Goal: Task Accomplishment & Management: Manage account settings

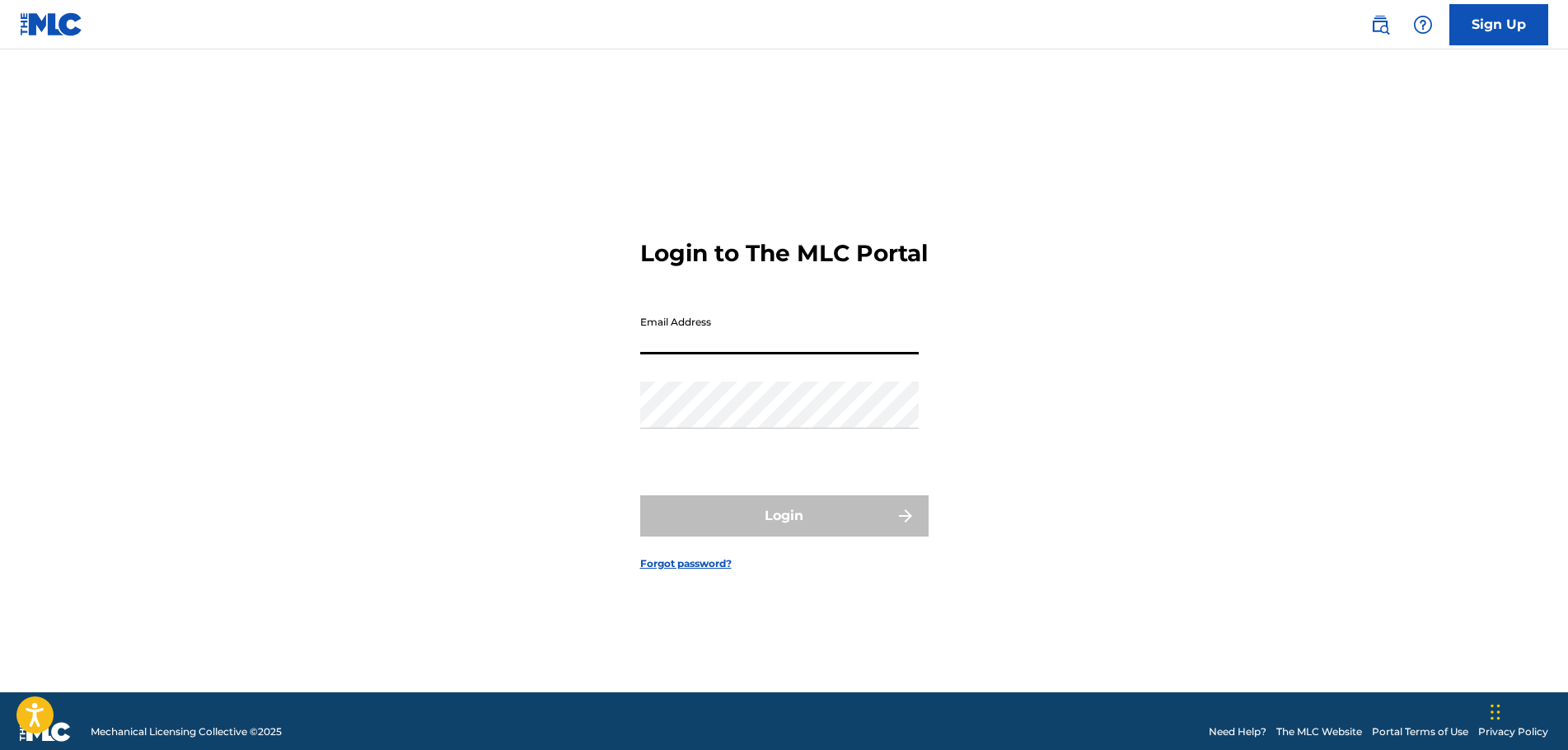
click at [761, 354] on input "Email Address" at bounding box center [780, 331] width 279 height 47
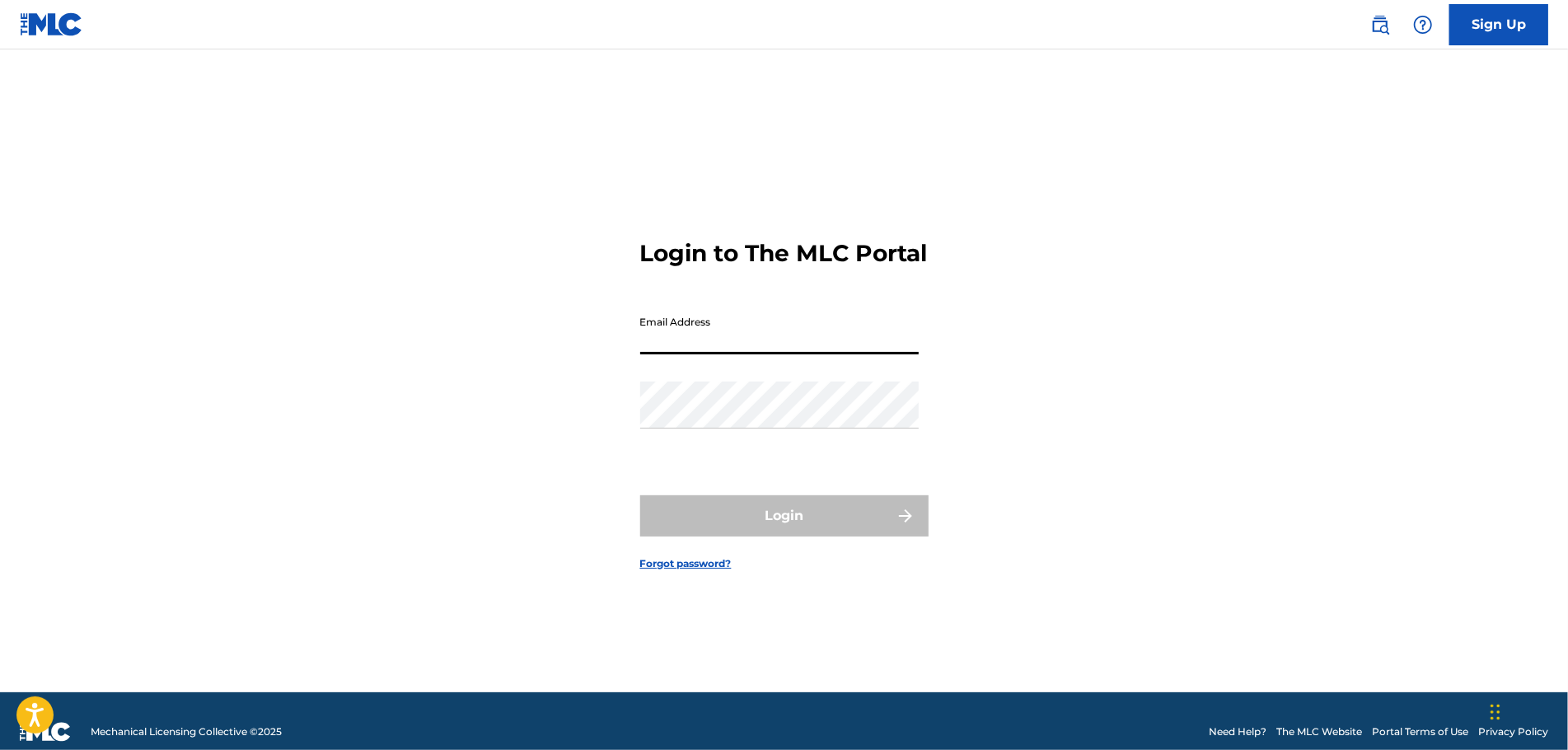
type input "[EMAIL_ADDRESS][DOMAIN_NAME]"
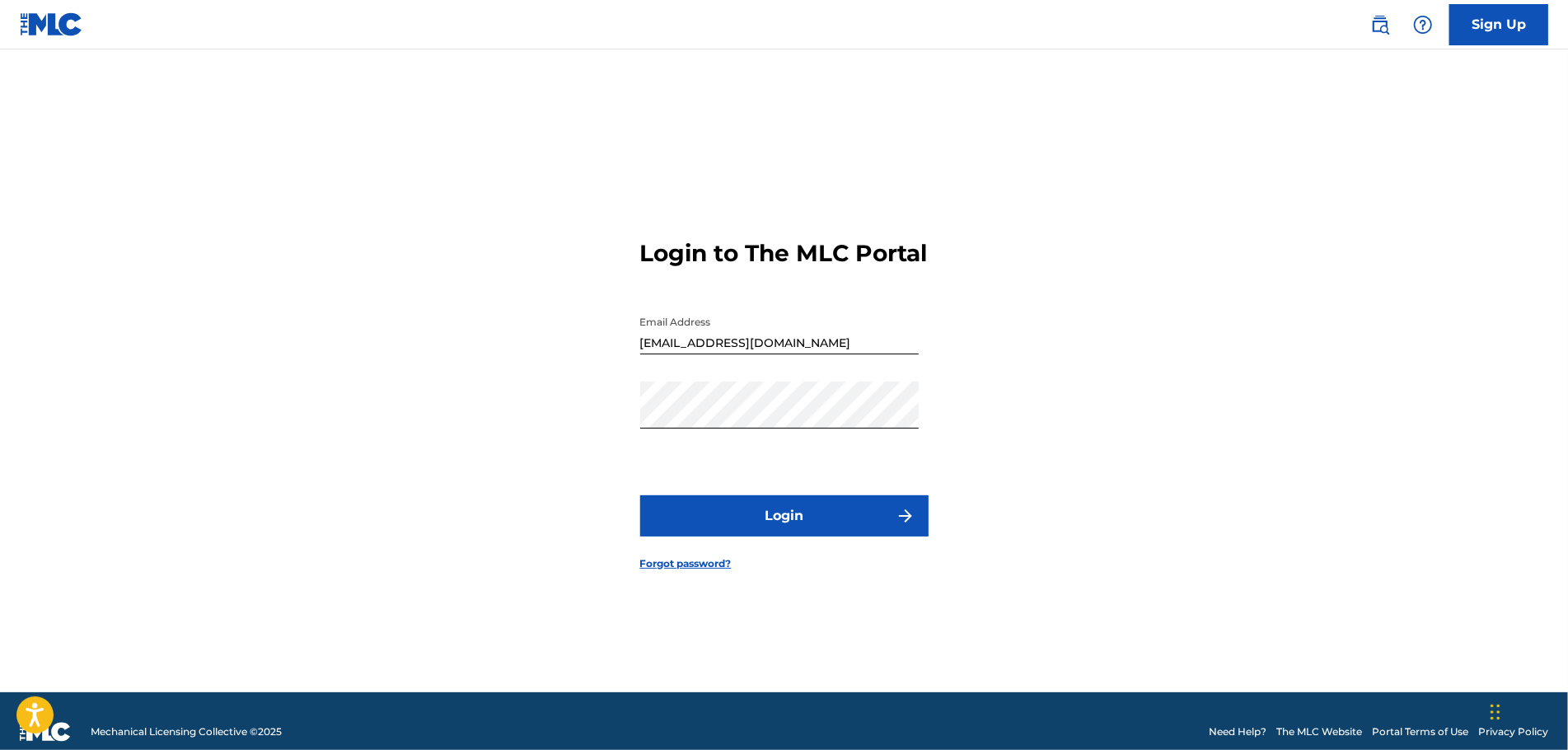
click at [715, 536] on button "Login" at bounding box center [784, 516] width 288 height 41
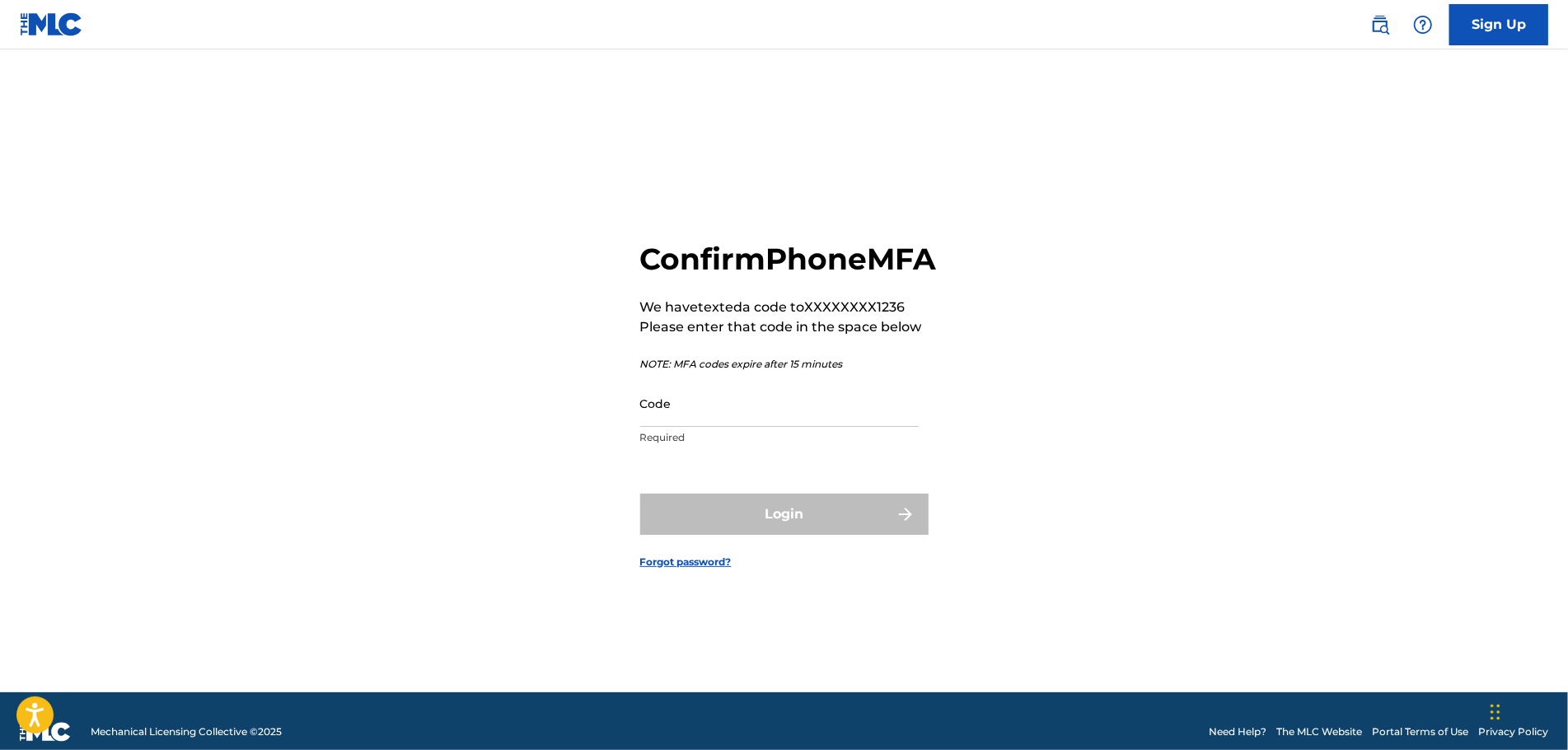
click at [669, 427] on input "Code" at bounding box center [780, 403] width 279 height 47
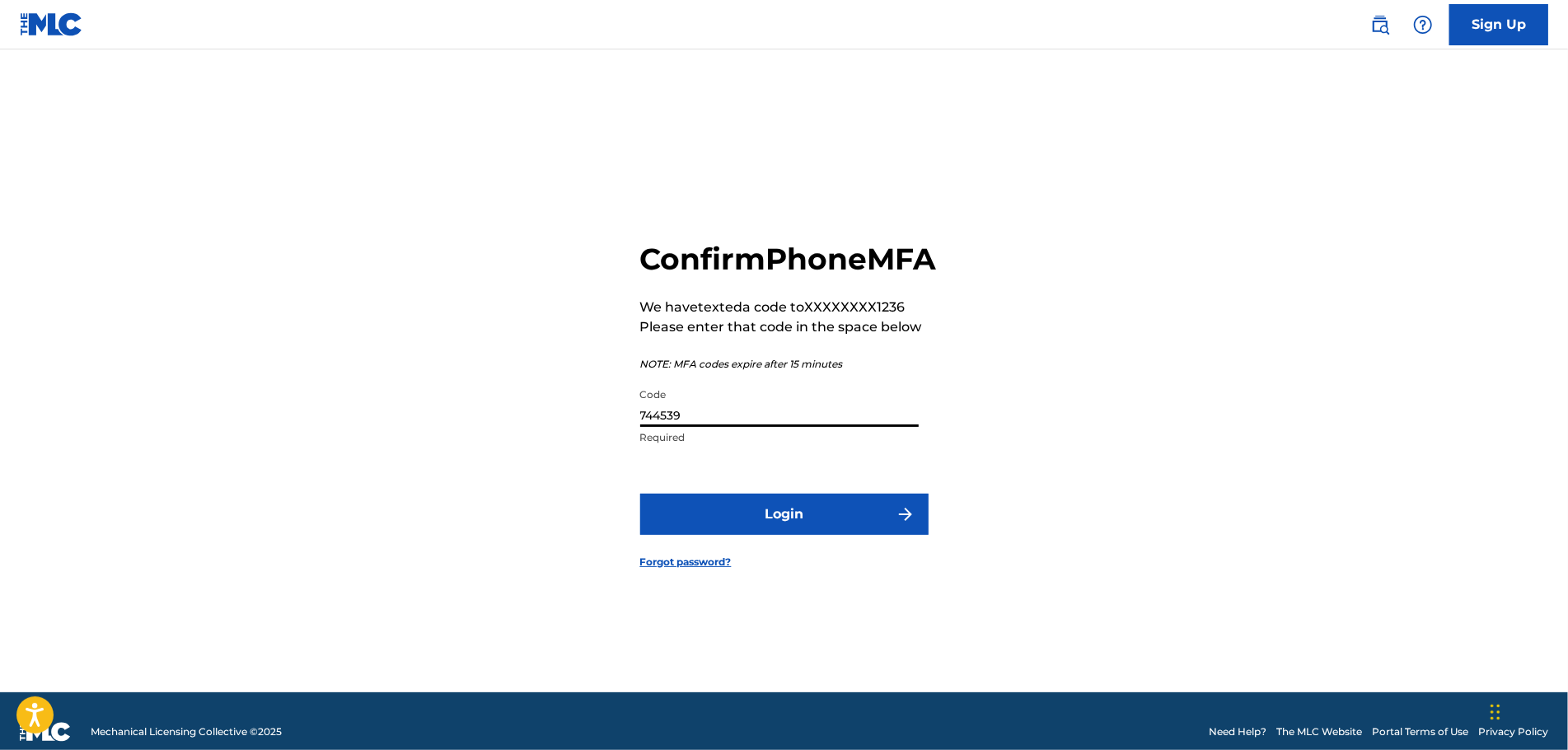
type input "744539"
click at [741, 535] on button "Login" at bounding box center [784, 514] width 288 height 41
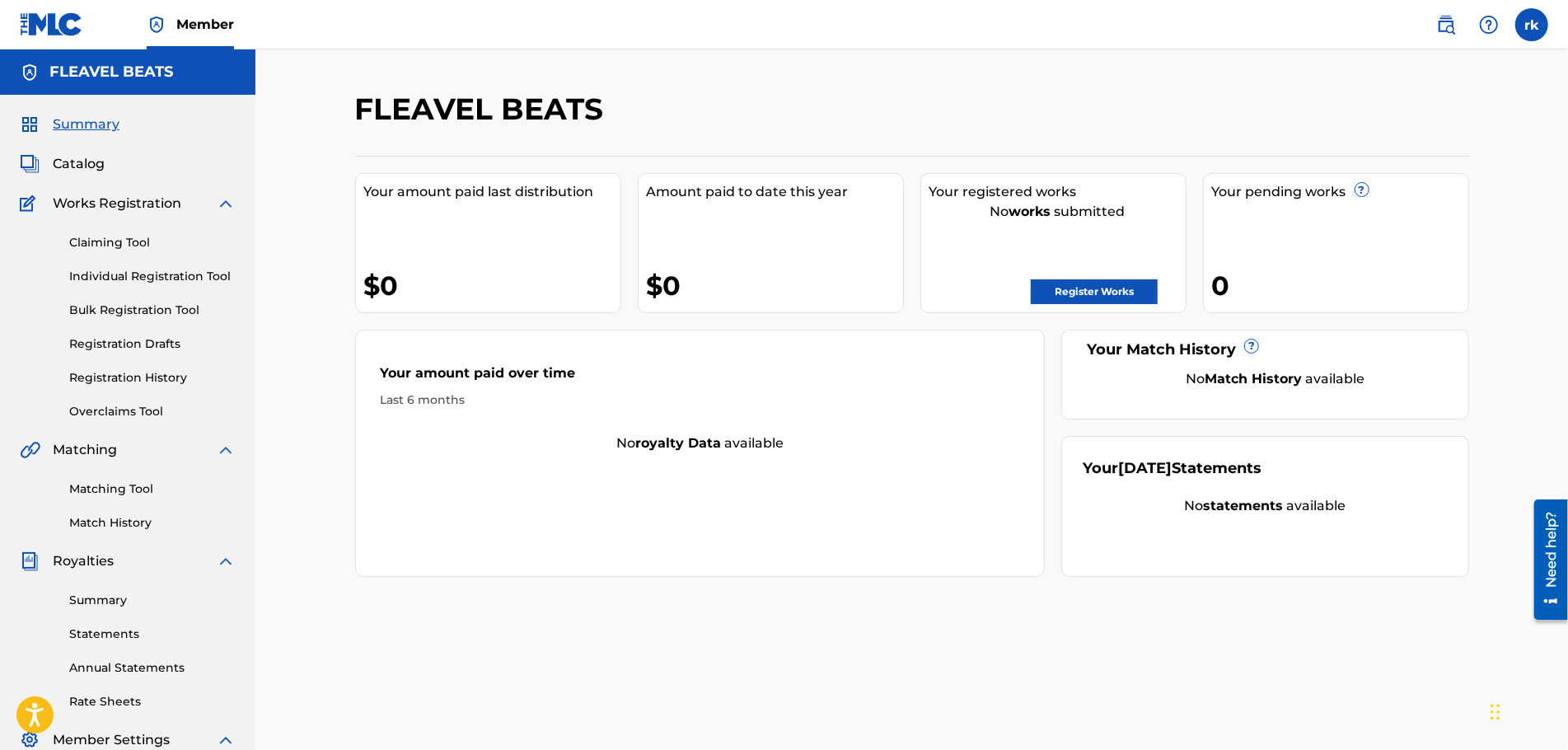
click at [1077, 288] on link "Register Works" at bounding box center [1094, 292] width 127 height 24
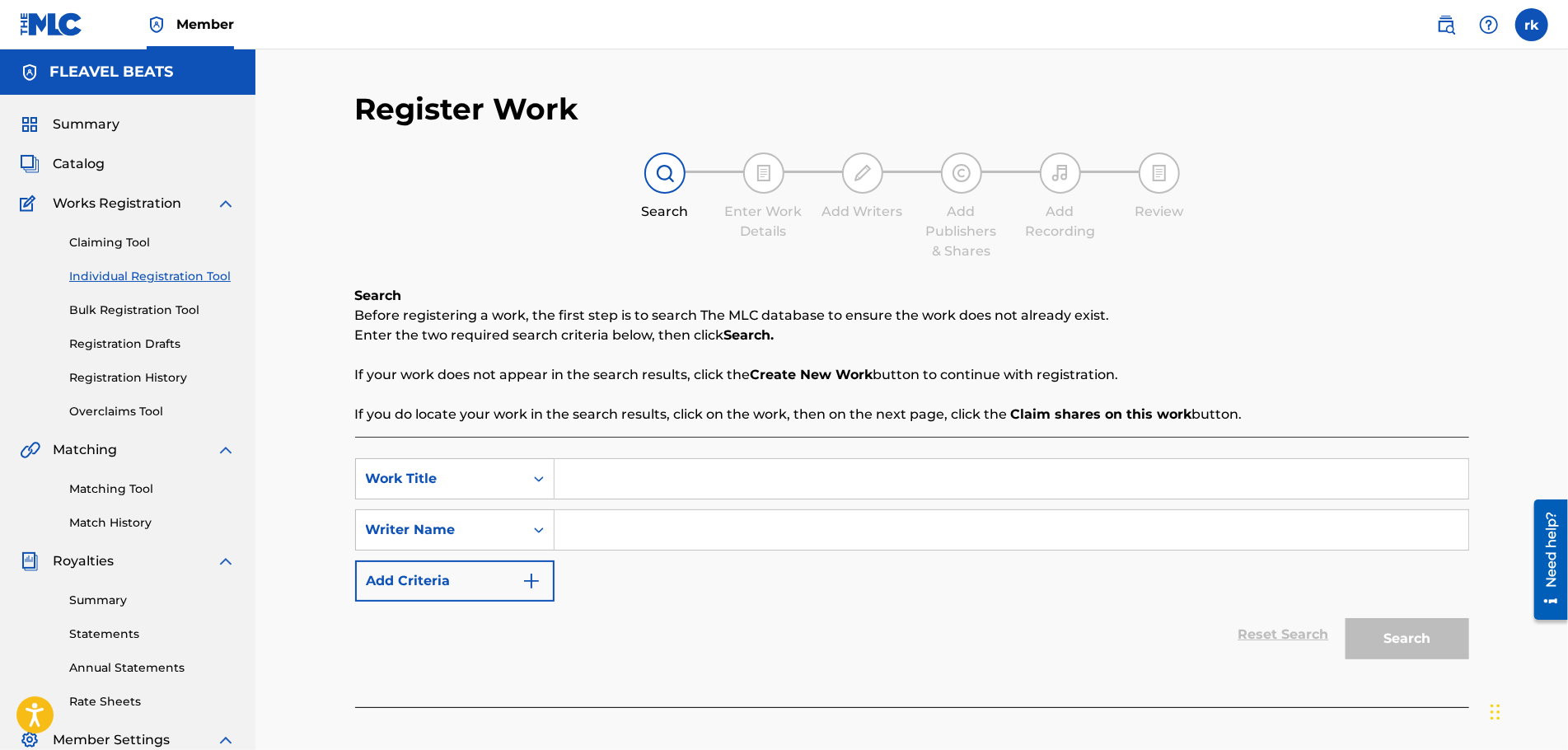
click at [89, 159] on span "Catalog" at bounding box center [78, 164] width 52 height 20
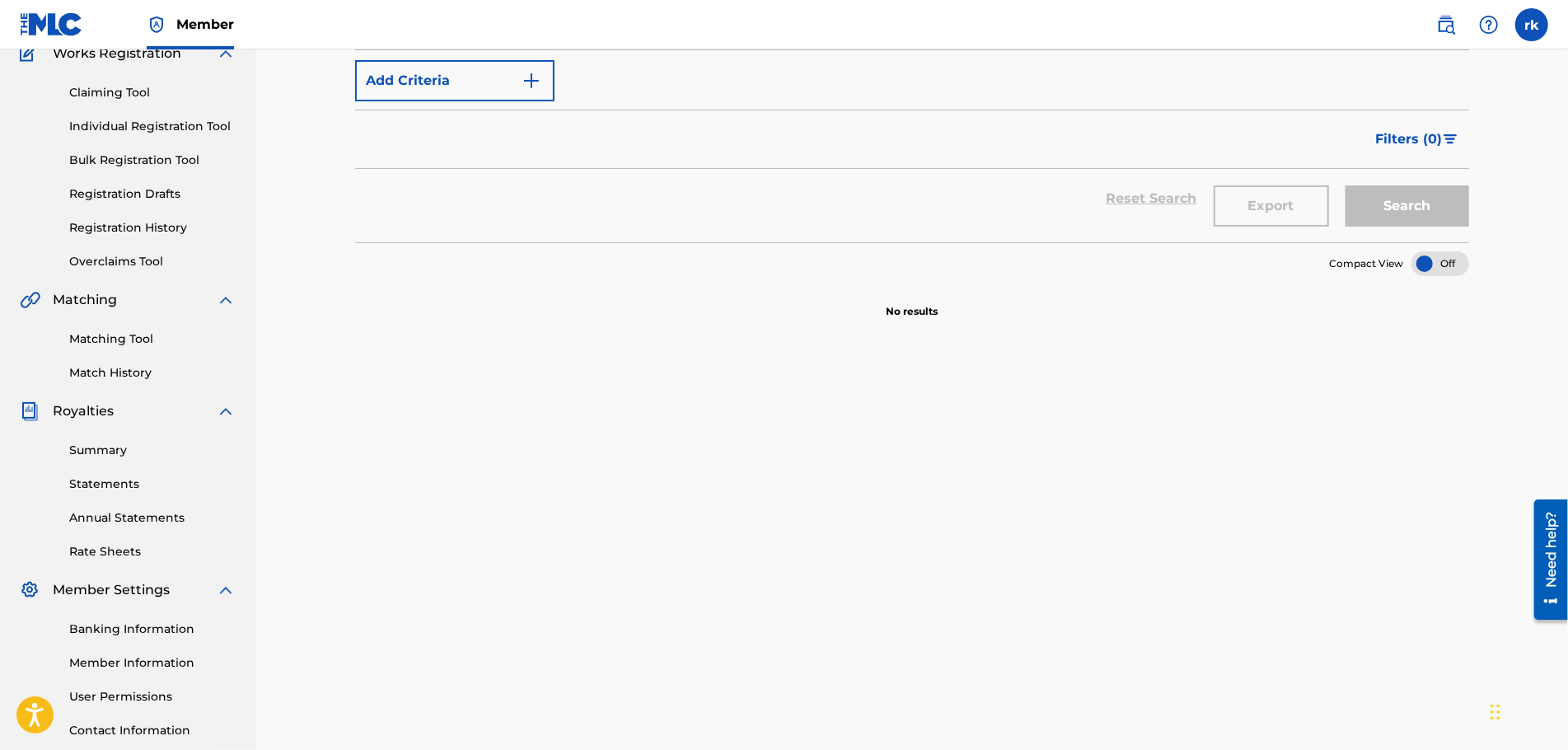
scroll to position [165, 0]
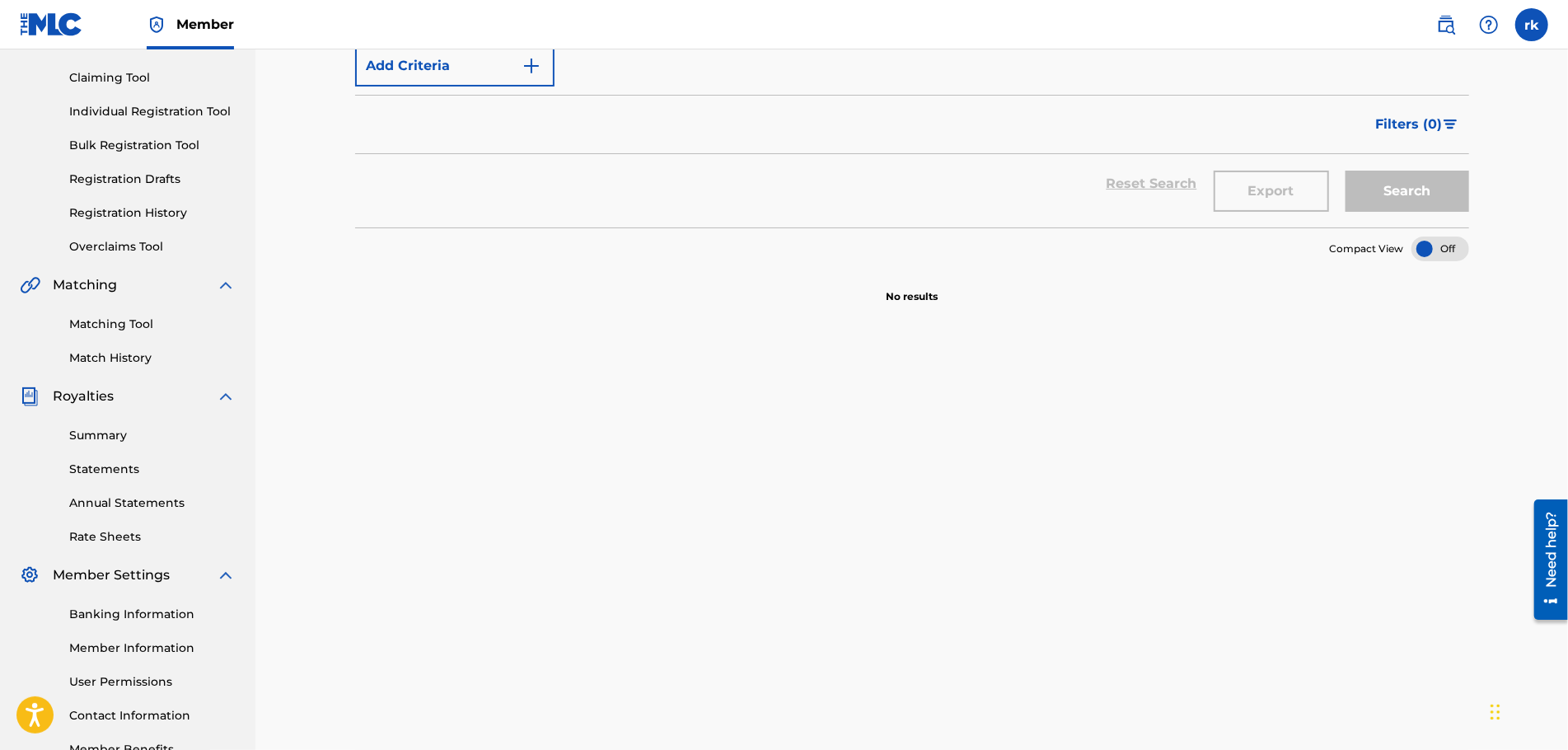
click at [126, 325] on link "Matching Tool" at bounding box center [152, 324] width 167 height 17
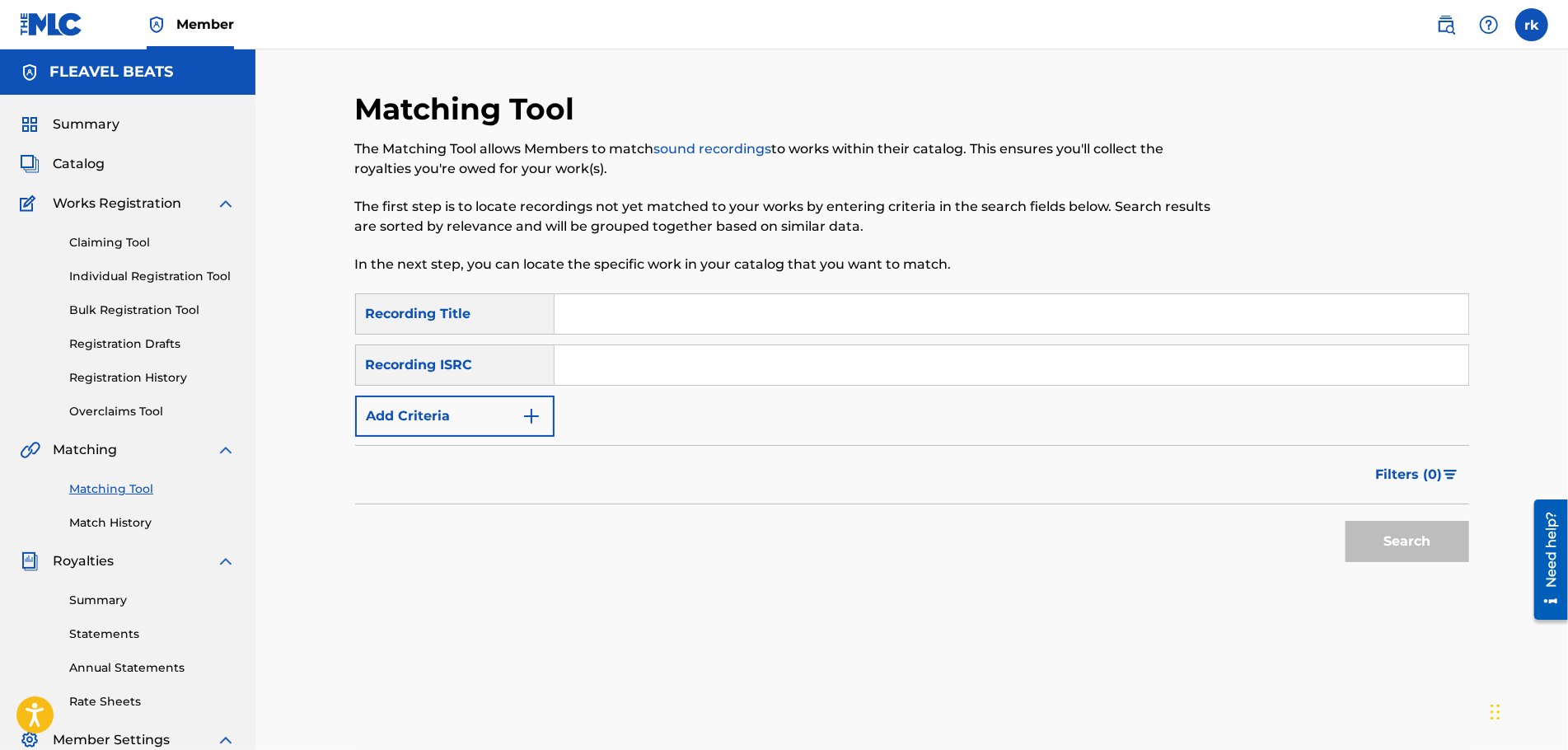
paste input "TCAJN2536813"
type input "TCAJN2536813"
click at [589, 318] on input "Search Form" at bounding box center [1011, 314] width 913 height 40
type input "new gen"
click at [1346, 521] on button "Search" at bounding box center [1407, 542] width 123 height 41
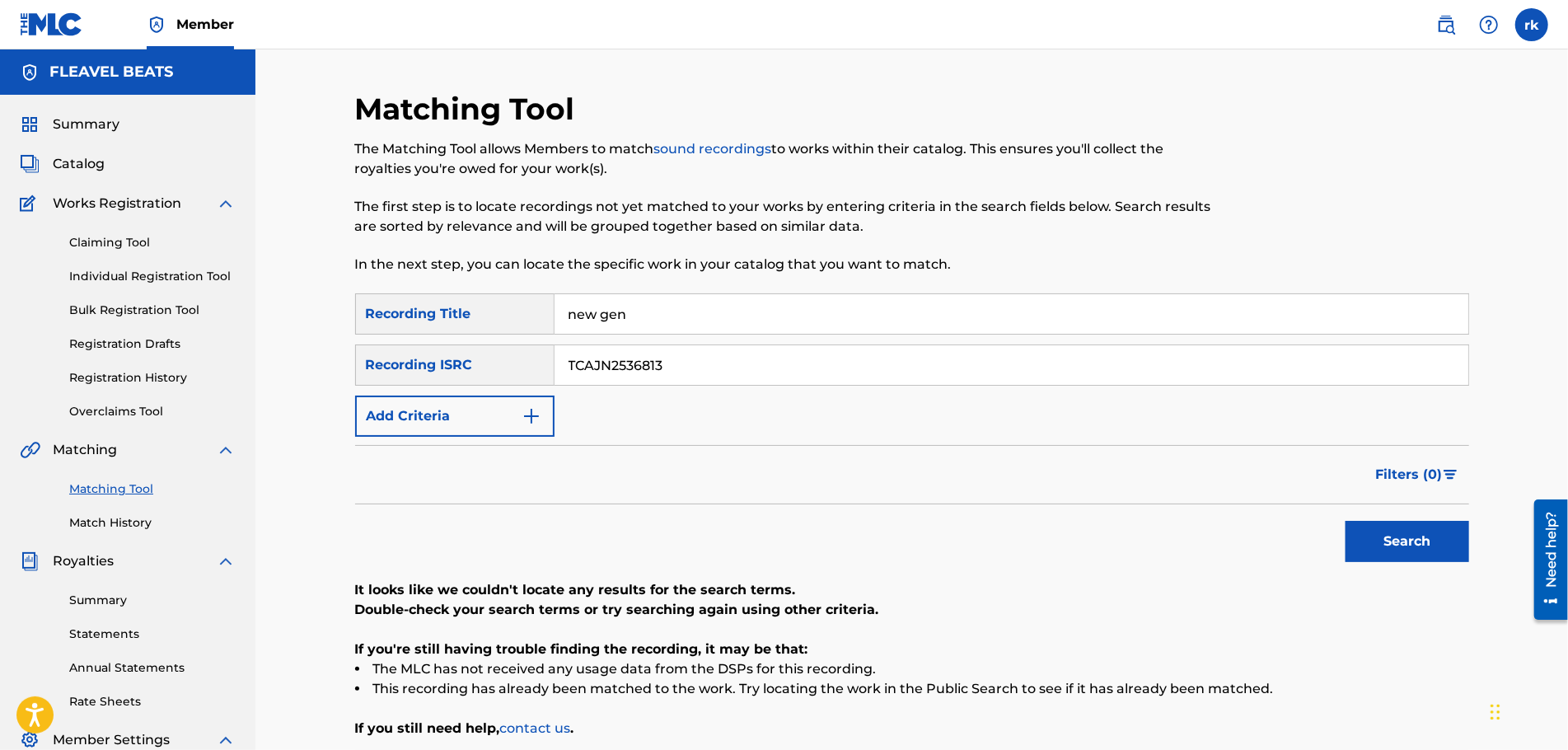
scroll to position [247, 0]
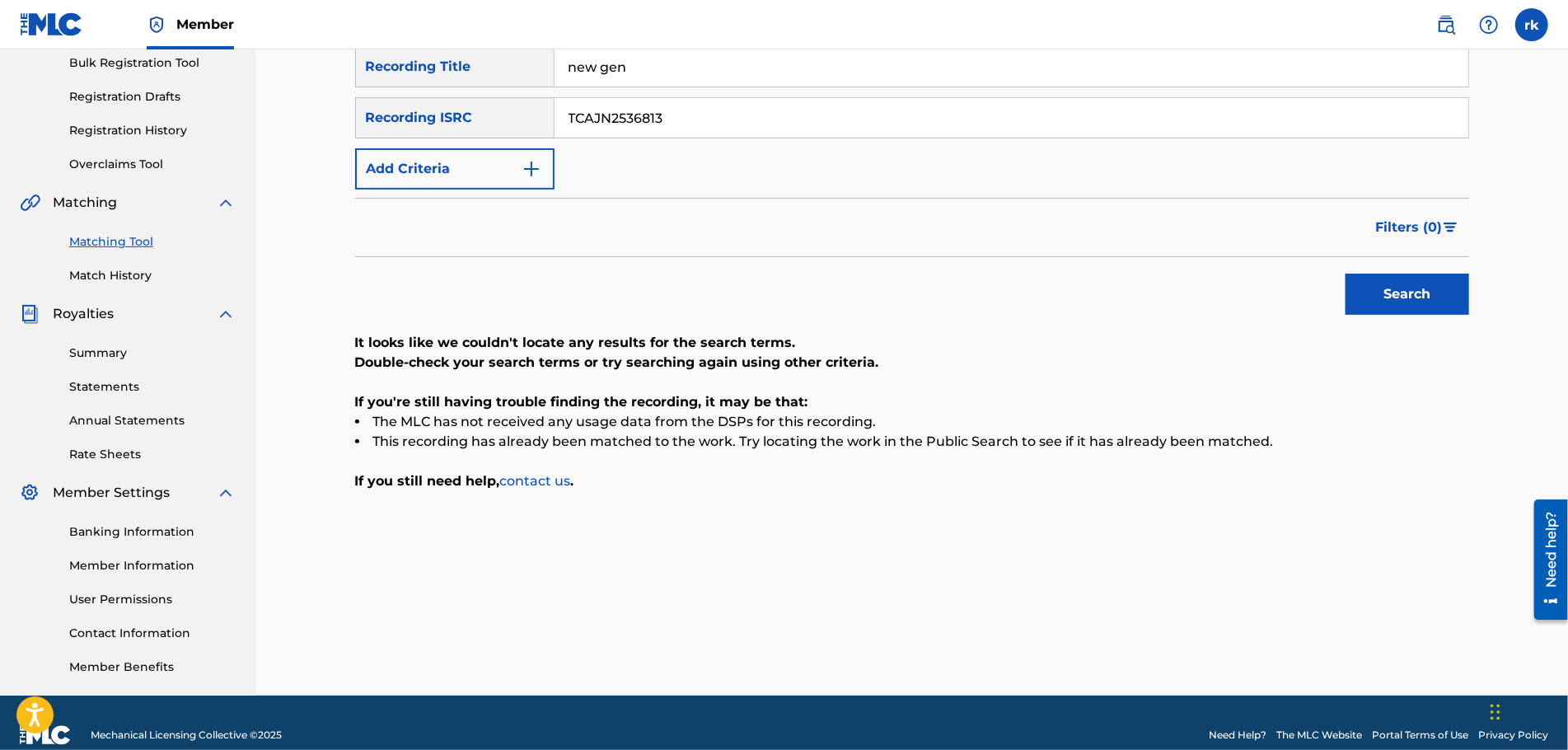
click at [100, 353] on link "Summary" at bounding box center [152, 353] width 167 height 17
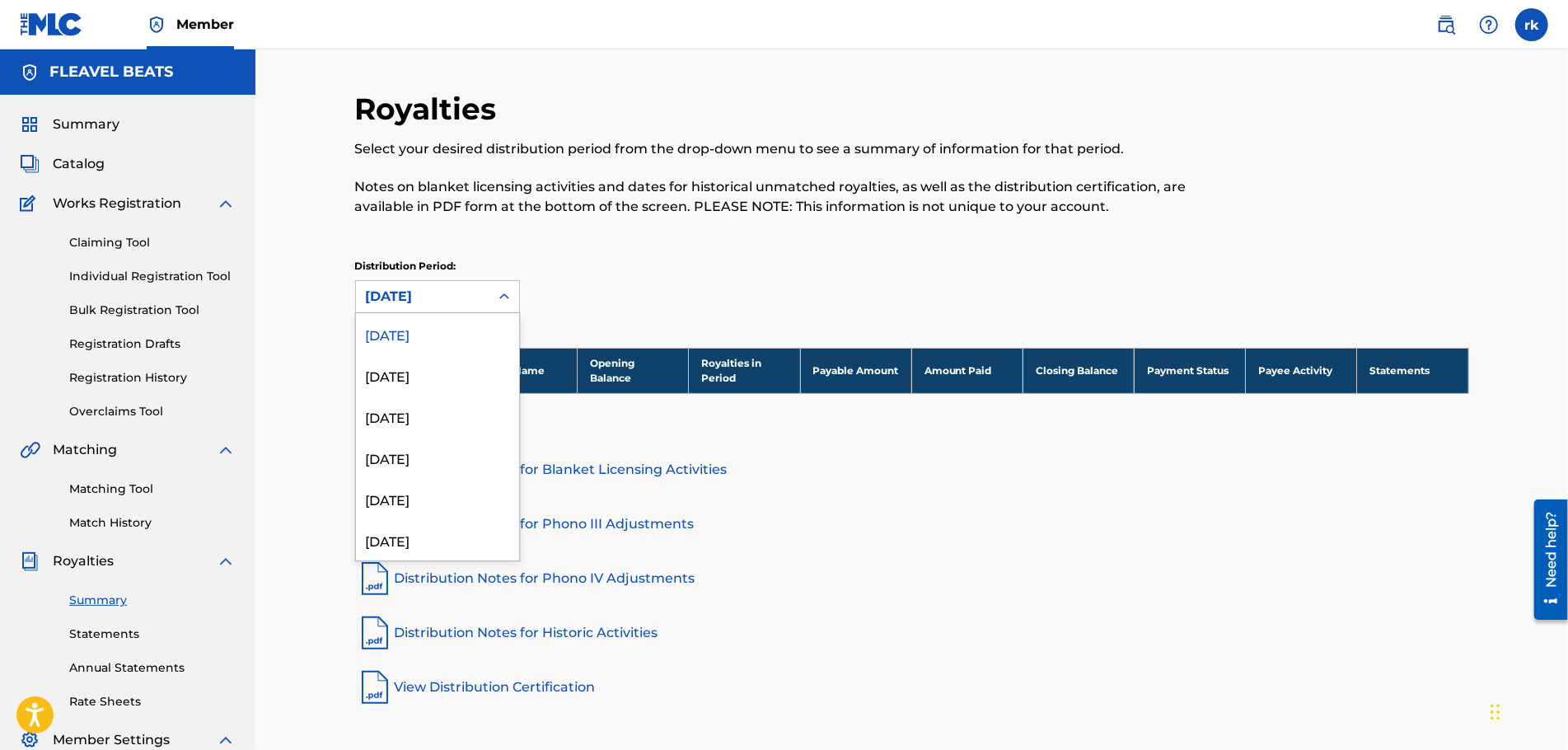
click at [430, 301] on div "[DATE]" at bounding box center [422, 296] width 114 height 20
click at [423, 375] on div "[DATE]" at bounding box center [437, 375] width 163 height 41
click at [451, 302] on div "[DATE]" at bounding box center [422, 296] width 114 height 20
click at [450, 333] on div "[DATE]" at bounding box center [437, 334] width 163 height 41
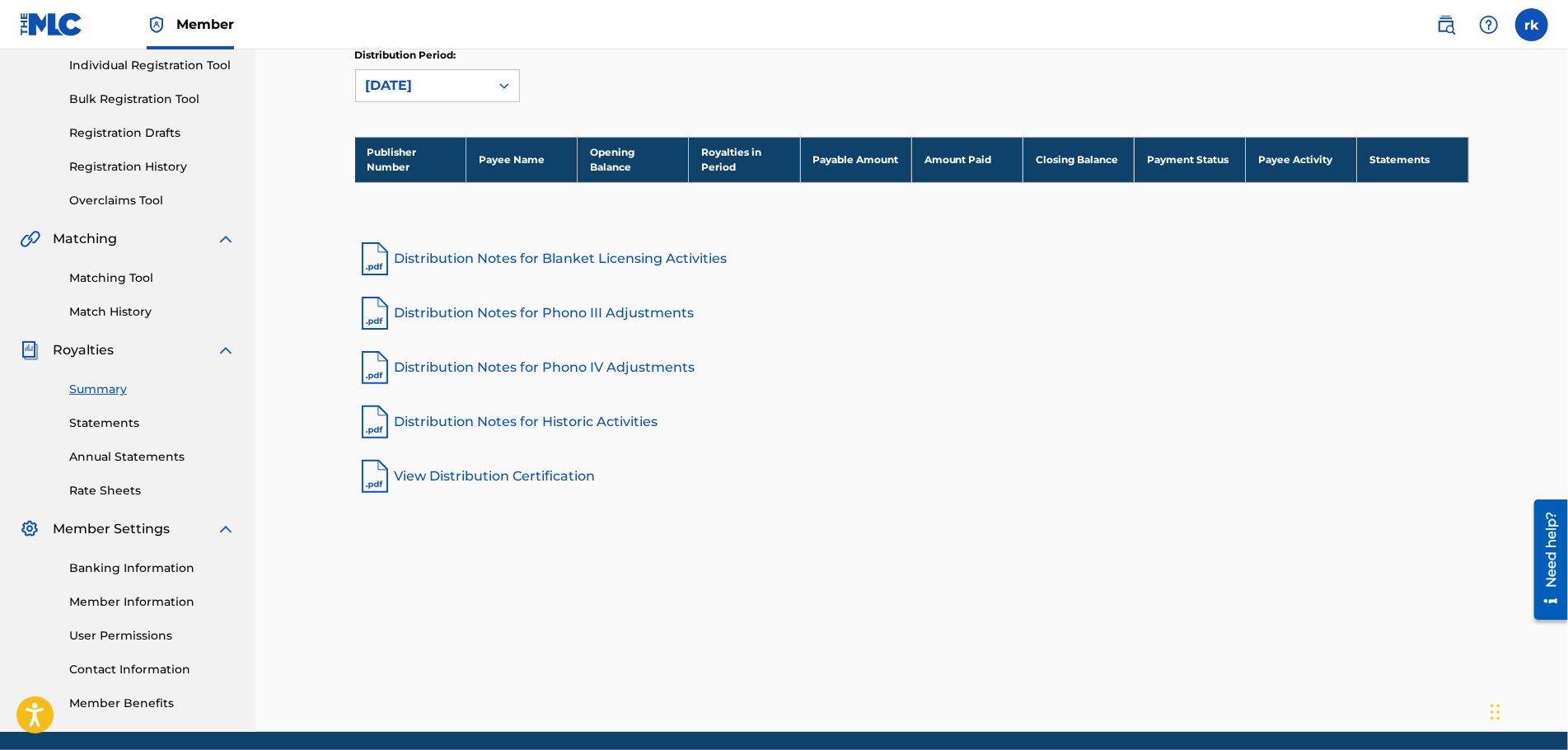
scroll to position [272, 0]
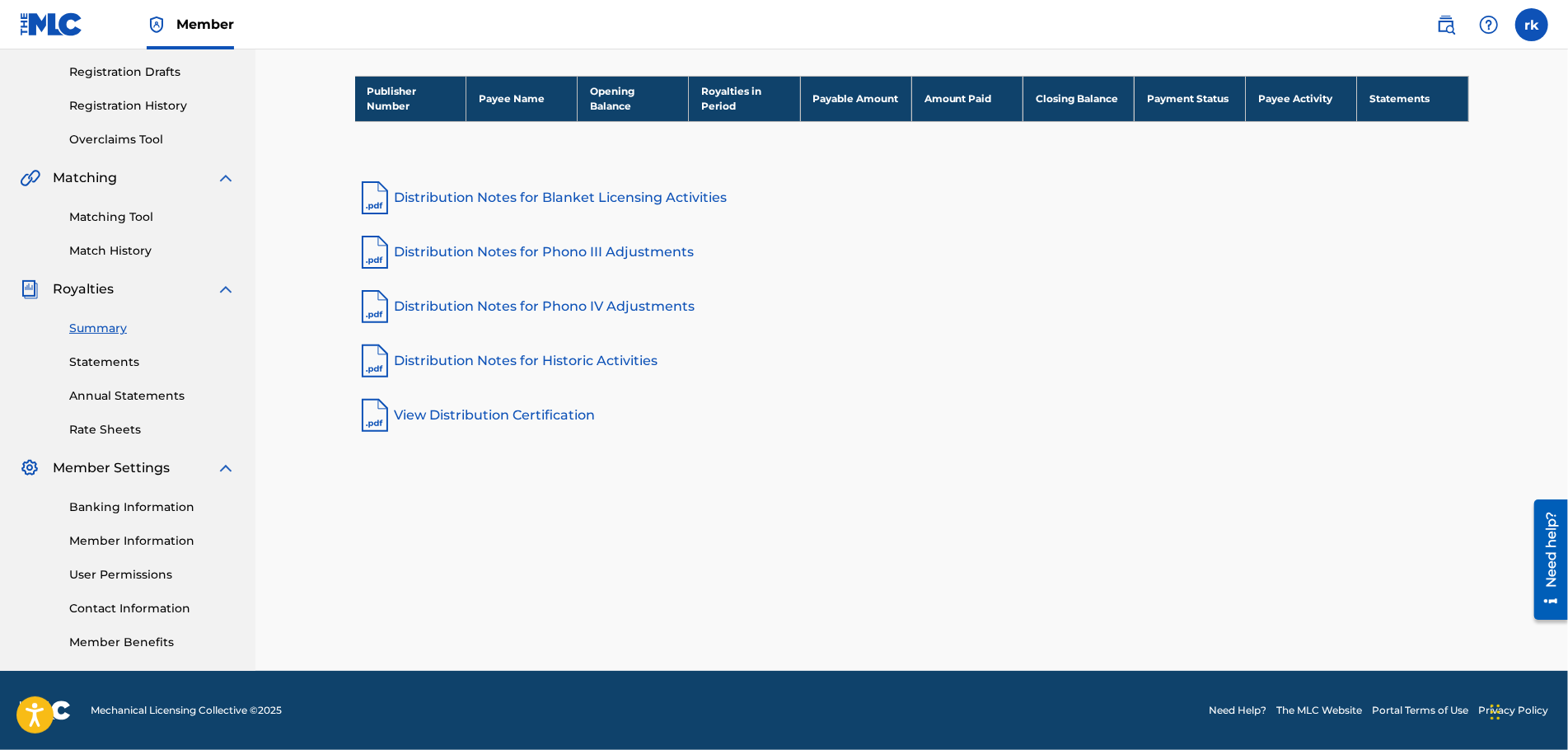
click at [128, 507] on link "Banking Information" at bounding box center [152, 507] width 167 height 17
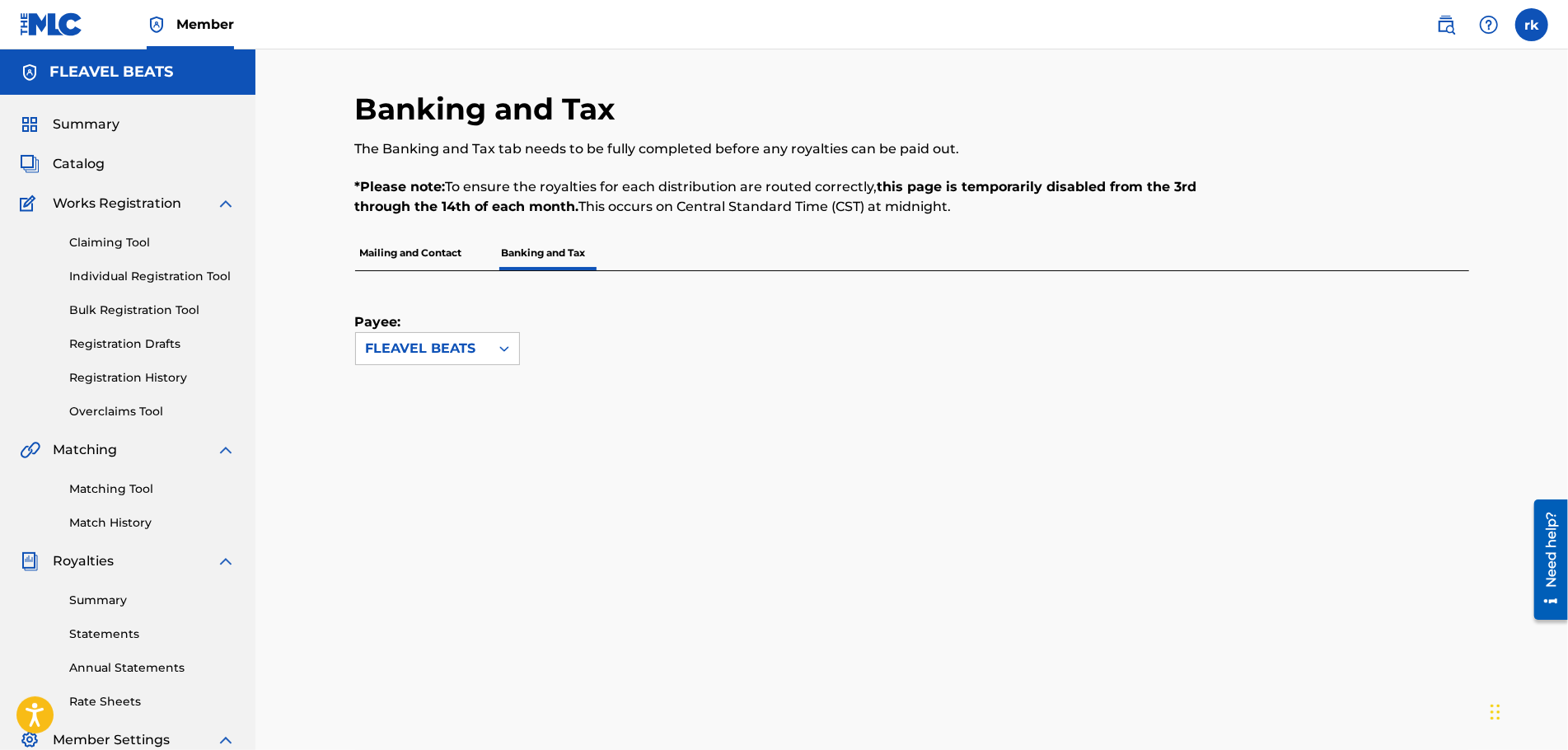
click at [412, 253] on p "Mailing and Contact" at bounding box center [411, 253] width 112 height 35
